Goal: Task Accomplishment & Management: Manage account settings

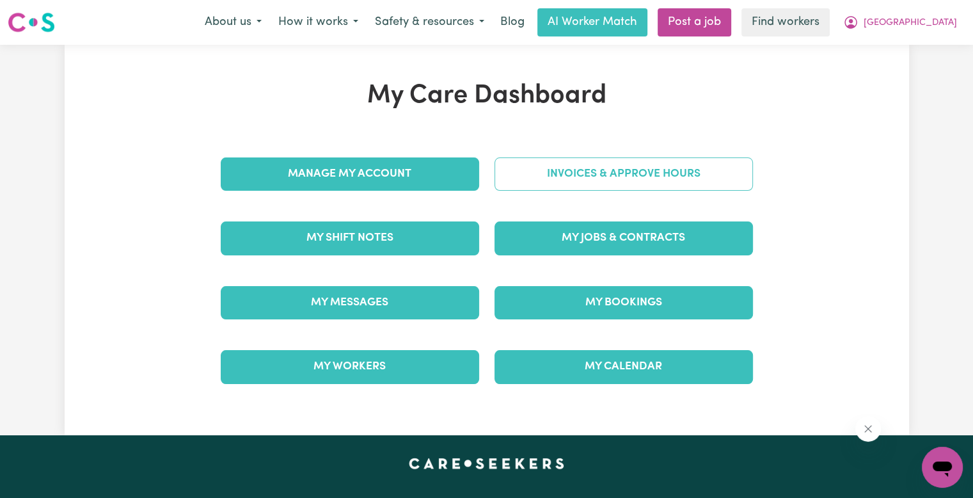
click at [549, 175] on link "Invoices & Approve Hours" at bounding box center [623, 173] width 258 height 33
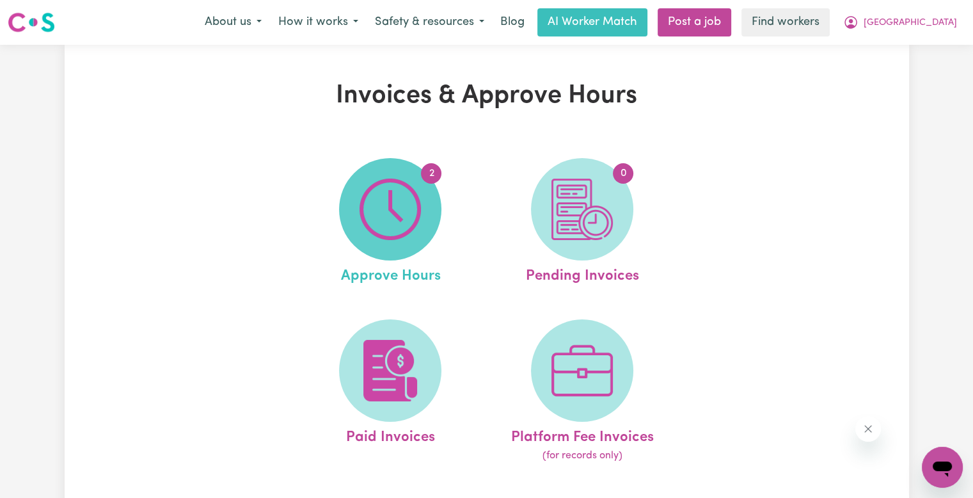
click at [421, 203] on span "2" at bounding box center [390, 209] width 102 height 102
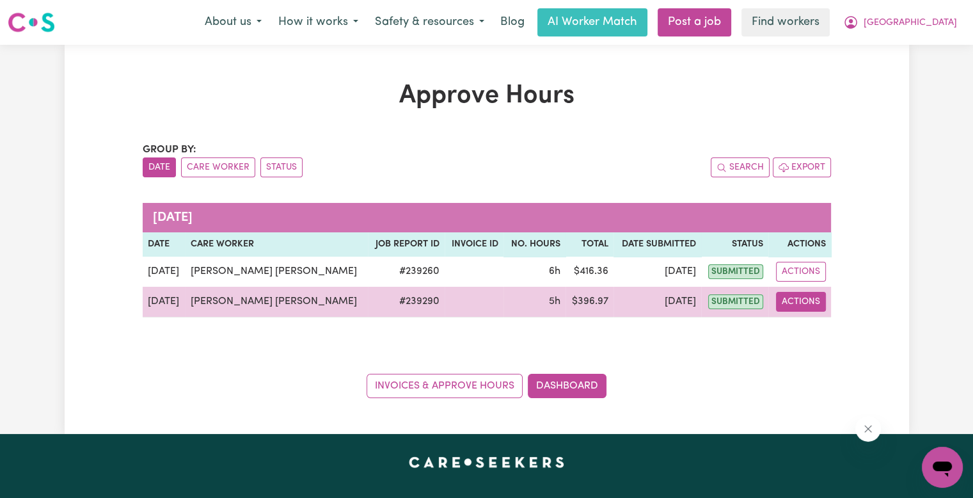
drag, startPoint x: 803, startPoint y: 302, endPoint x: 802, endPoint y: 309, distance: 6.5
click at [803, 303] on button "Actions" at bounding box center [801, 302] width 50 height 20
click at [804, 333] on link "View Job Report" at bounding box center [841, 331] width 109 height 26
select select "pm"
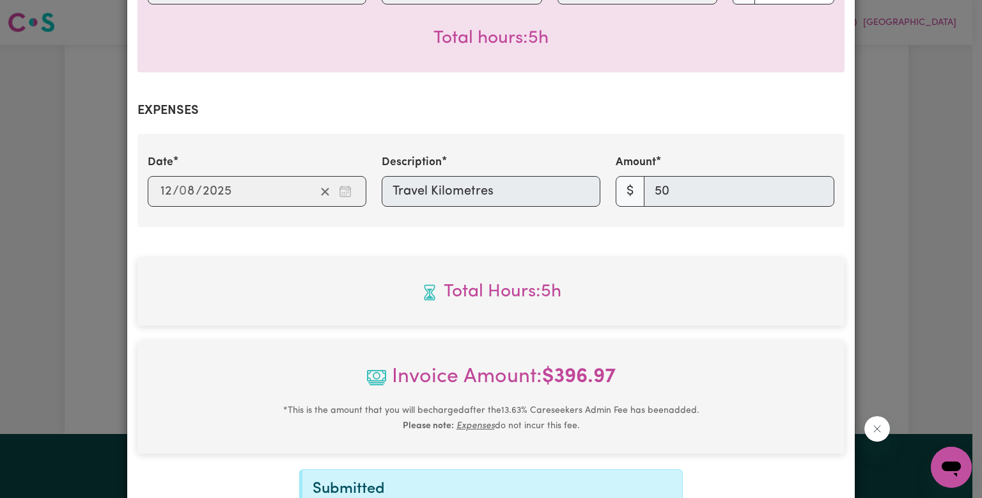
scroll to position [567, 0]
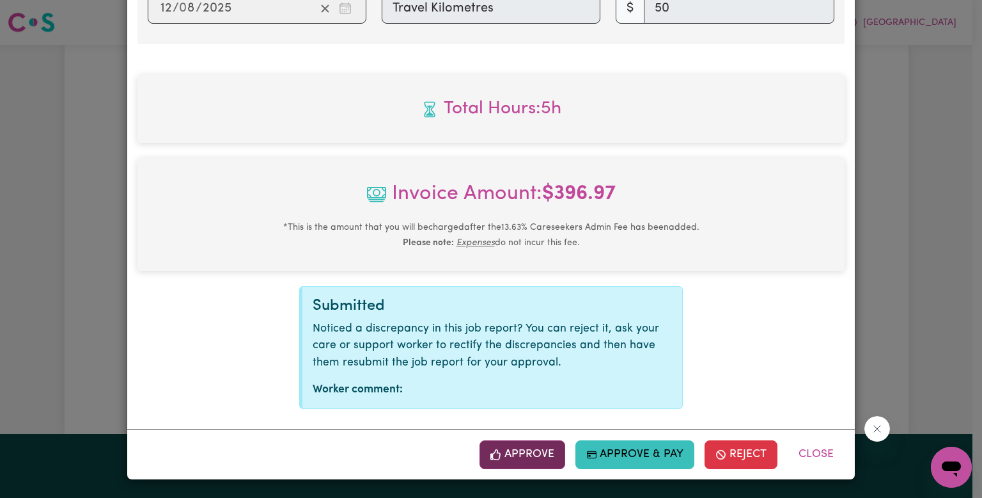
click at [532, 461] on button "Approve" at bounding box center [523, 454] width 86 height 28
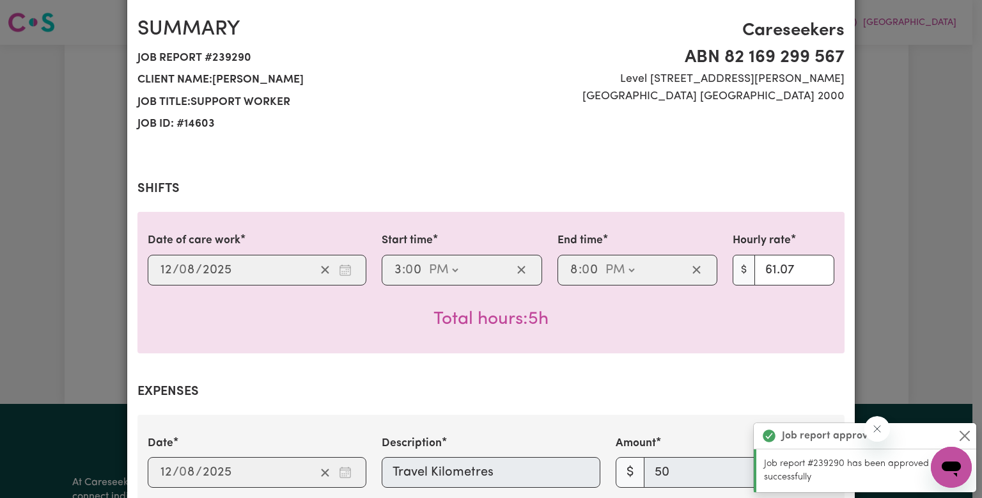
scroll to position [0, 0]
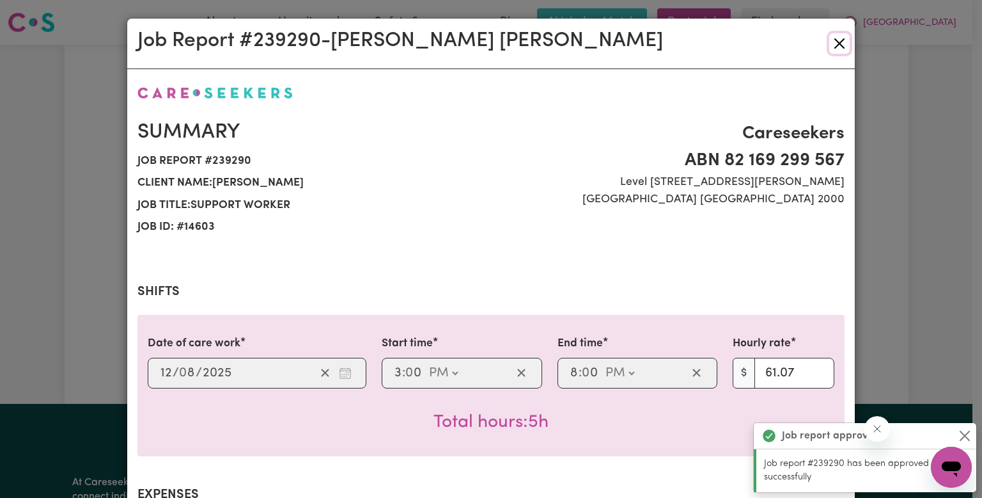
click at [832, 44] on button "Close" at bounding box center [839, 43] width 20 height 20
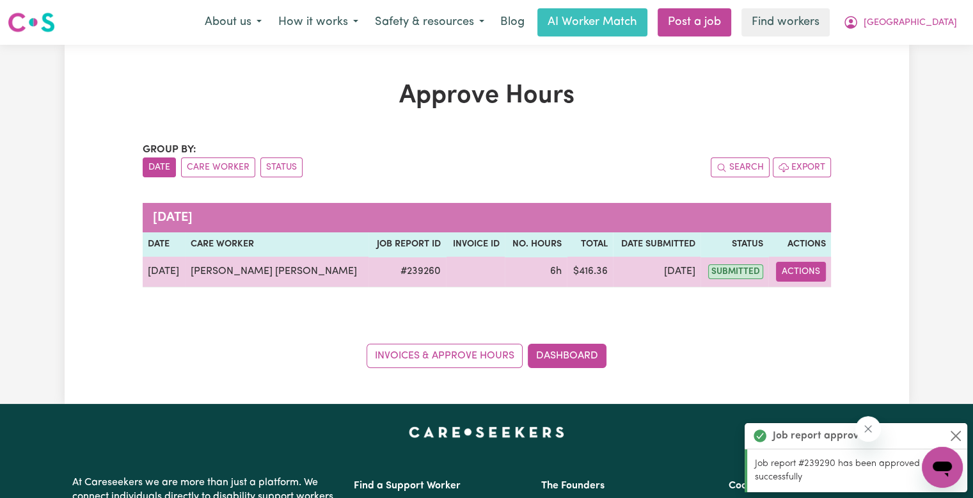
click at [812, 269] on button "Actions" at bounding box center [801, 272] width 50 height 20
click at [813, 301] on link "View Job Report" at bounding box center [841, 301] width 109 height 26
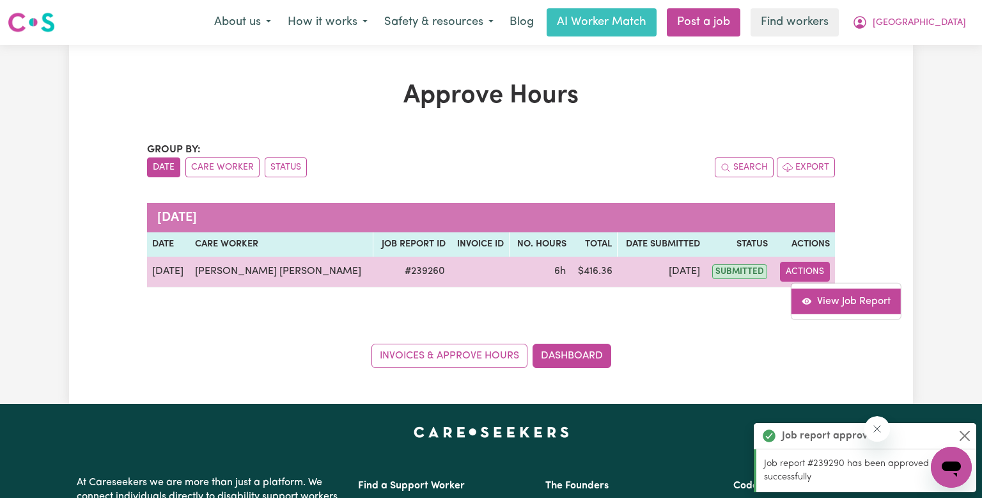
select select "pm"
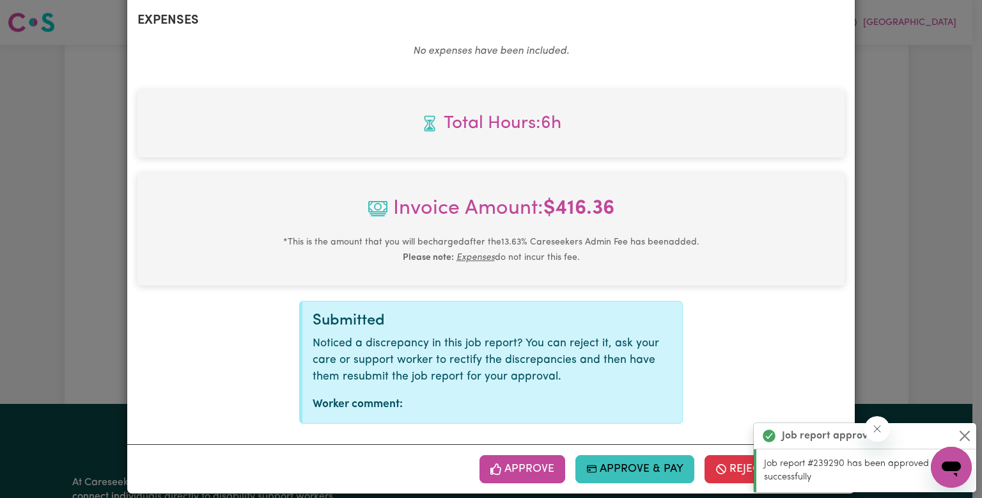
scroll to position [489, 0]
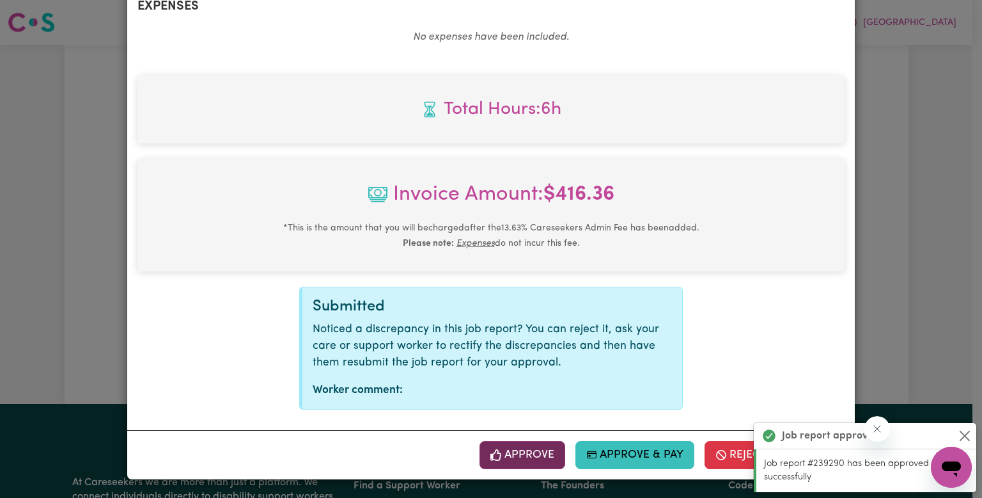
click at [517, 453] on button "Approve" at bounding box center [523, 455] width 86 height 28
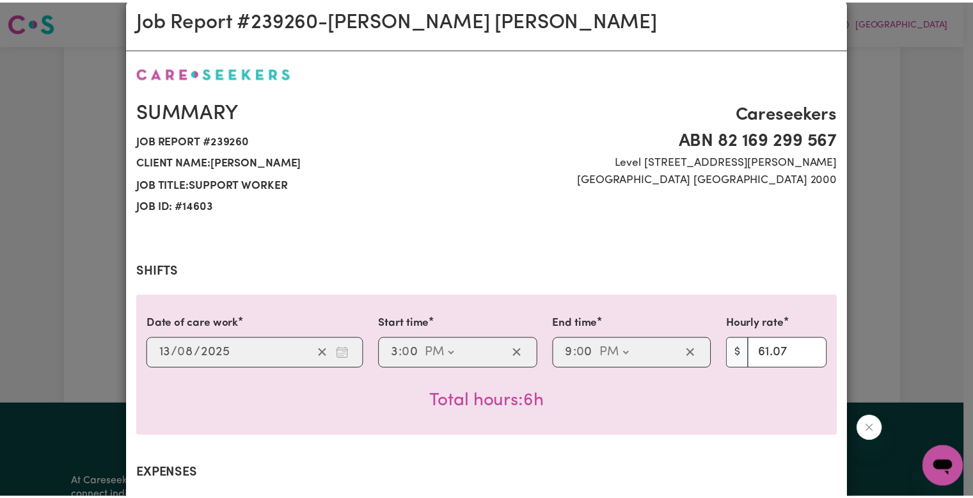
scroll to position [0, 0]
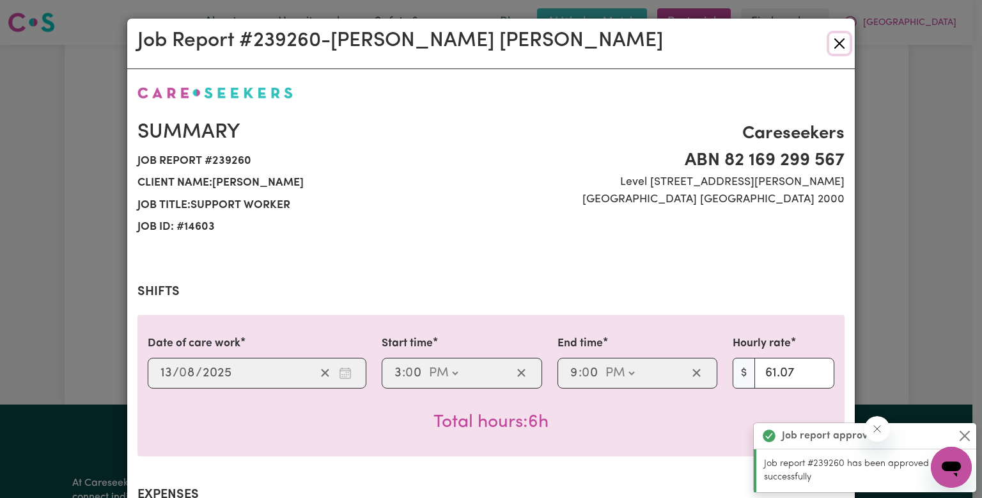
click at [836, 42] on button "Close" at bounding box center [839, 43] width 20 height 20
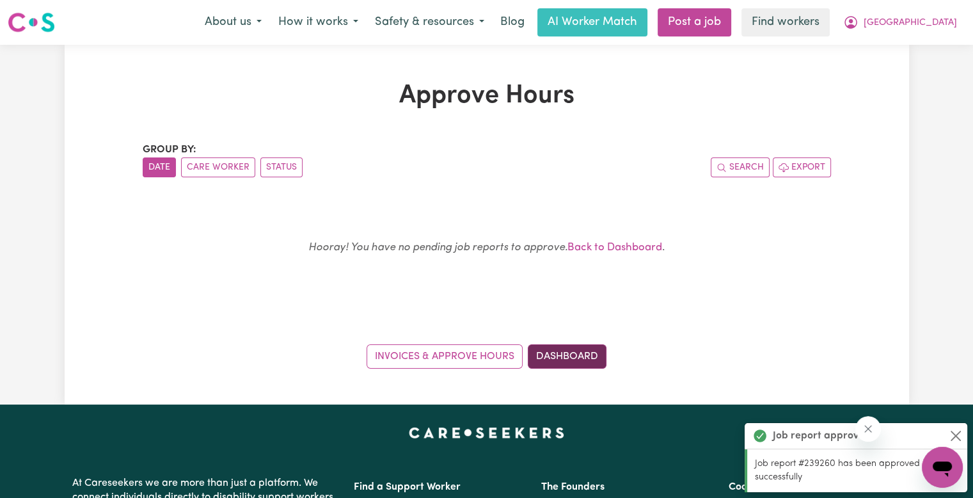
click at [583, 356] on link "Dashboard" at bounding box center [567, 356] width 79 height 24
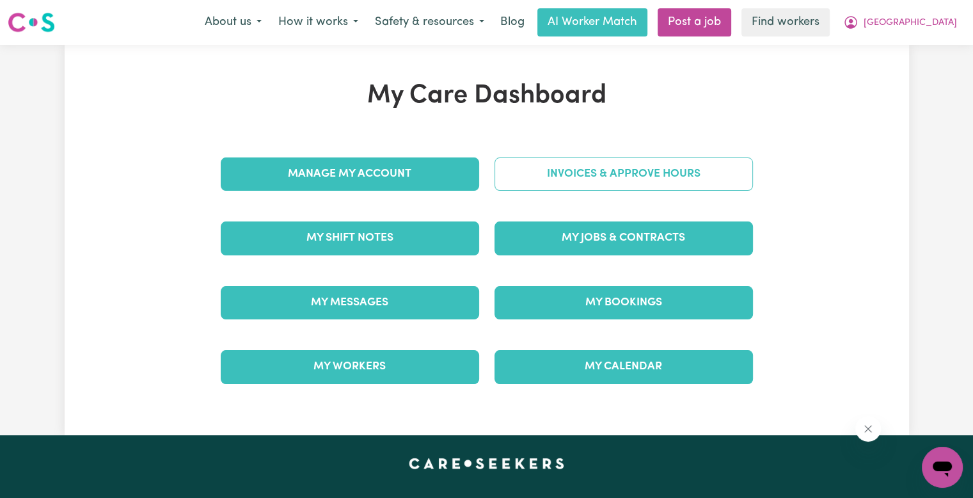
click at [583, 179] on link "Invoices & Approve Hours" at bounding box center [623, 173] width 258 height 33
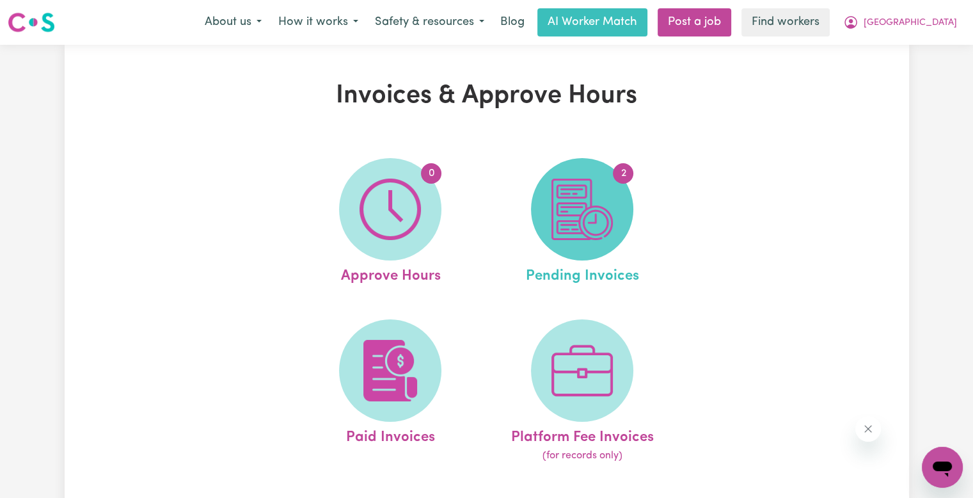
click at [585, 215] on img at bounding box center [581, 208] width 61 height 61
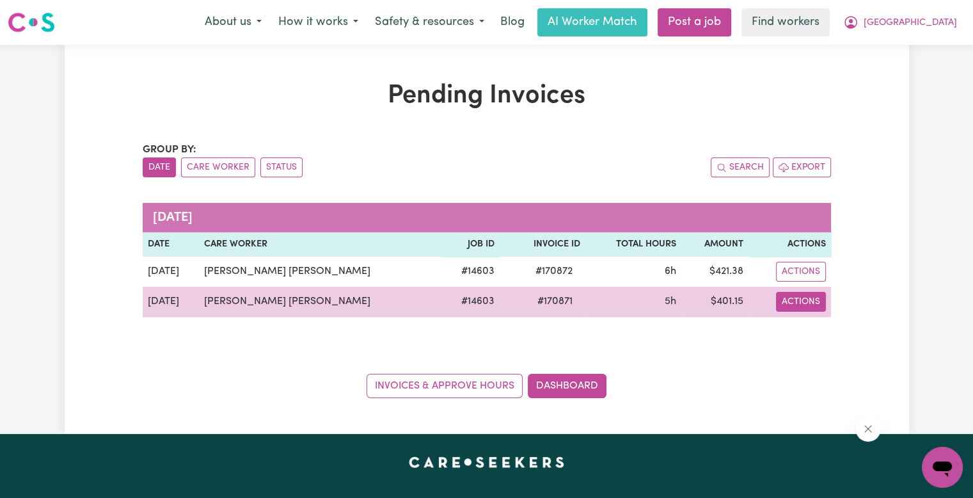
click at [790, 281] on button "Actions" at bounding box center [801, 272] width 50 height 20
click at [806, 331] on icon "Download invoice #170871" at bounding box center [811, 331] width 10 height 10
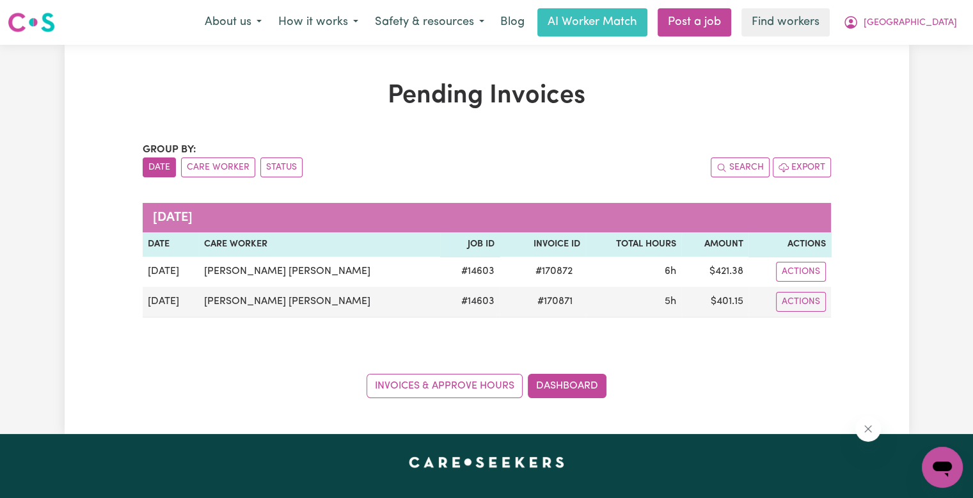
click at [45, 91] on div "Pending Invoices Group by: Date Care Worker Status Search Export [DATE] Date Ca…" at bounding box center [486, 239] width 973 height 389
drag, startPoint x: 35, startPoint y: 144, endPoint x: 114, endPoint y: 168, distance: 83.5
click at [35, 144] on div "Pending Invoices Group by: Date Care Worker Status Search Export [DATE] Date Ca…" at bounding box center [486, 239] width 973 height 389
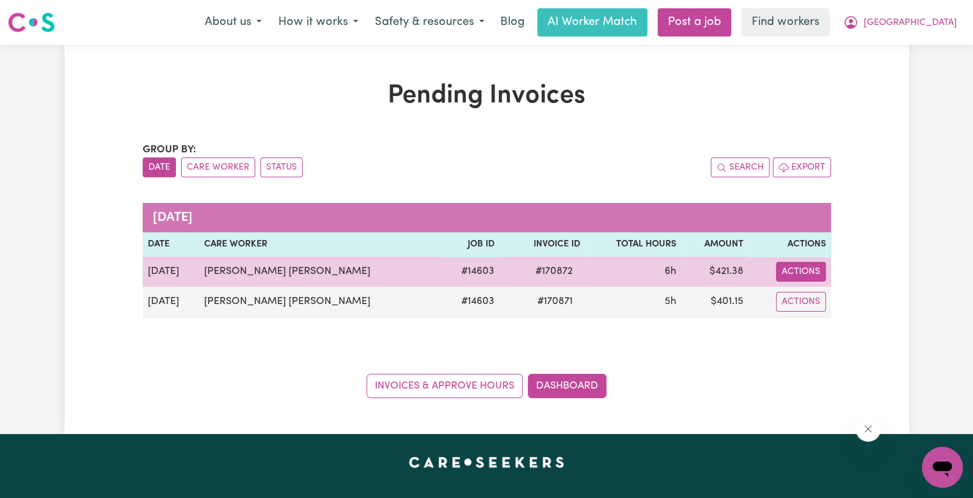
click at [806, 268] on button "Actions" at bounding box center [801, 272] width 50 height 20
click at [811, 299] on link "Download Invoice" at bounding box center [854, 301] width 117 height 26
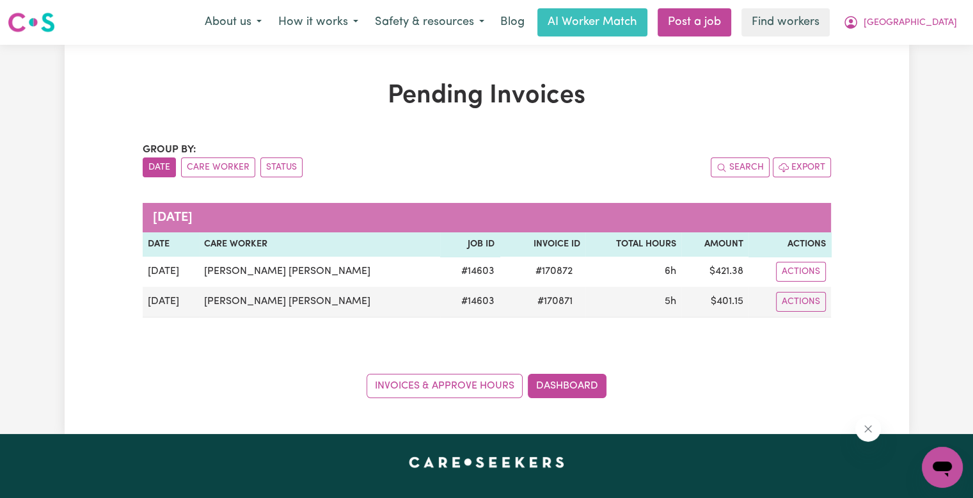
drag, startPoint x: 26, startPoint y: 92, endPoint x: 38, endPoint y: 52, distance: 41.5
click at [26, 92] on div "Pending Invoices Group by: Date Care Worker Status Search Export [DATE] Date Ca…" at bounding box center [486, 239] width 973 height 389
click at [952, 25] on button "[GEOGRAPHIC_DATA]" at bounding box center [899, 22] width 130 height 27
click at [916, 72] on link "Logout" at bounding box center [913, 73] width 101 height 24
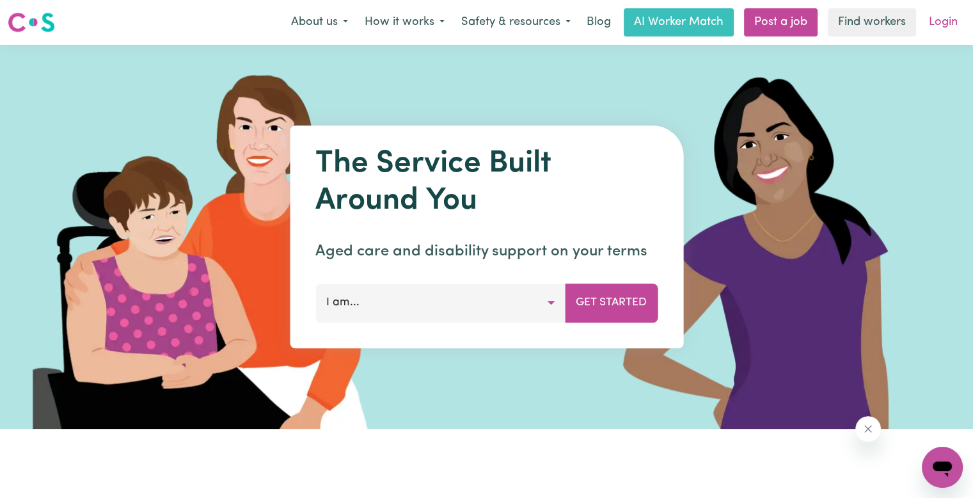
click at [942, 21] on link "Login" at bounding box center [943, 22] width 44 height 28
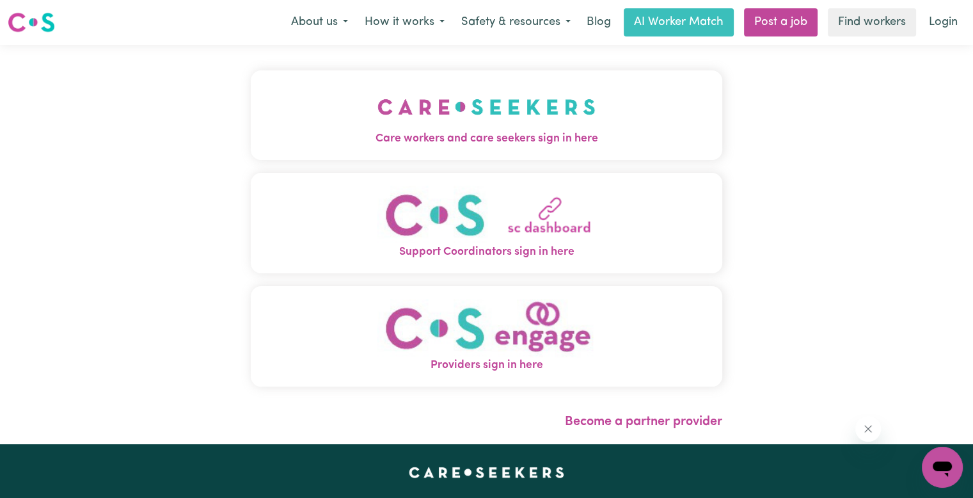
click at [346, 116] on button "Care workers and care seekers sign in here" at bounding box center [486, 115] width 471 height 90
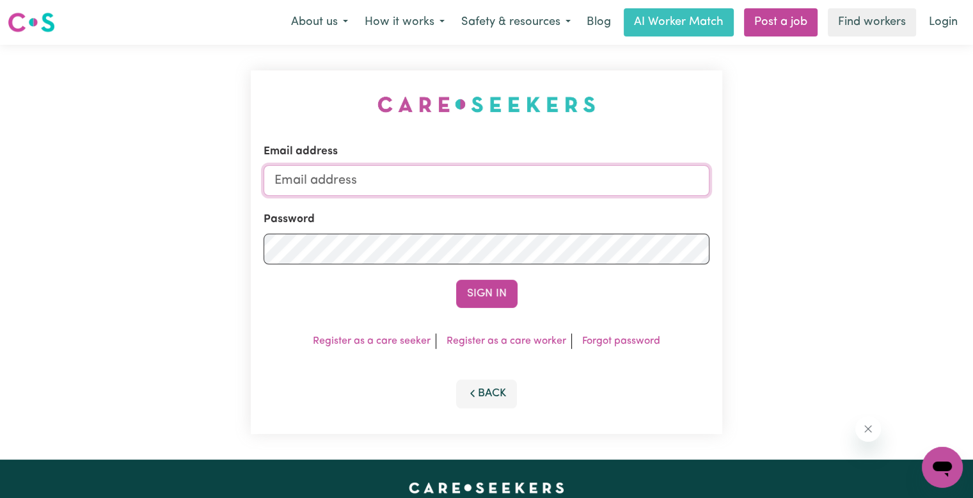
click at [401, 190] on input "Email address" at bounding box center [486, 180] width 446 height 31
paste input "[EMAIL_ADDRESS][DOMAIN_NAME]"
type input "[EMAIL_ADDRESS][DOMAIN_NAME]"
click at [456, 279] on button "Sign In" at bounding box center [486, 293] width 61 height 28
